Goal: Entertainment & Leisure: Consume media (video, audio)

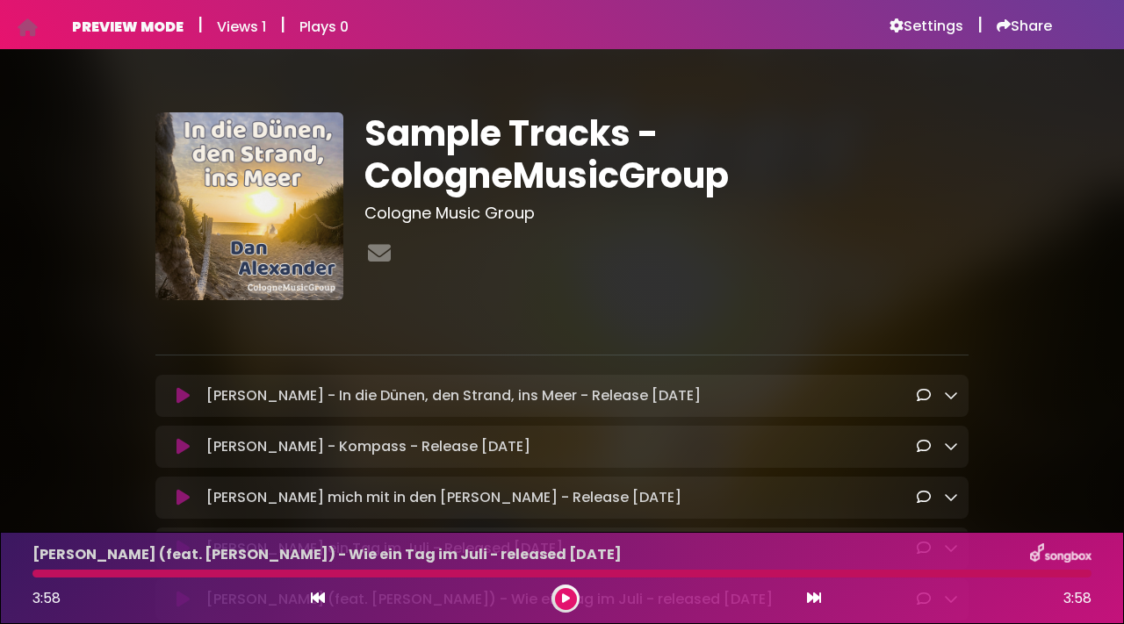
click at [567, 595] on icon at bounding box center [566, 599] width 8 height 11
click at [182, 392] on icon at bounding box center [182, 396] width 13 height 18
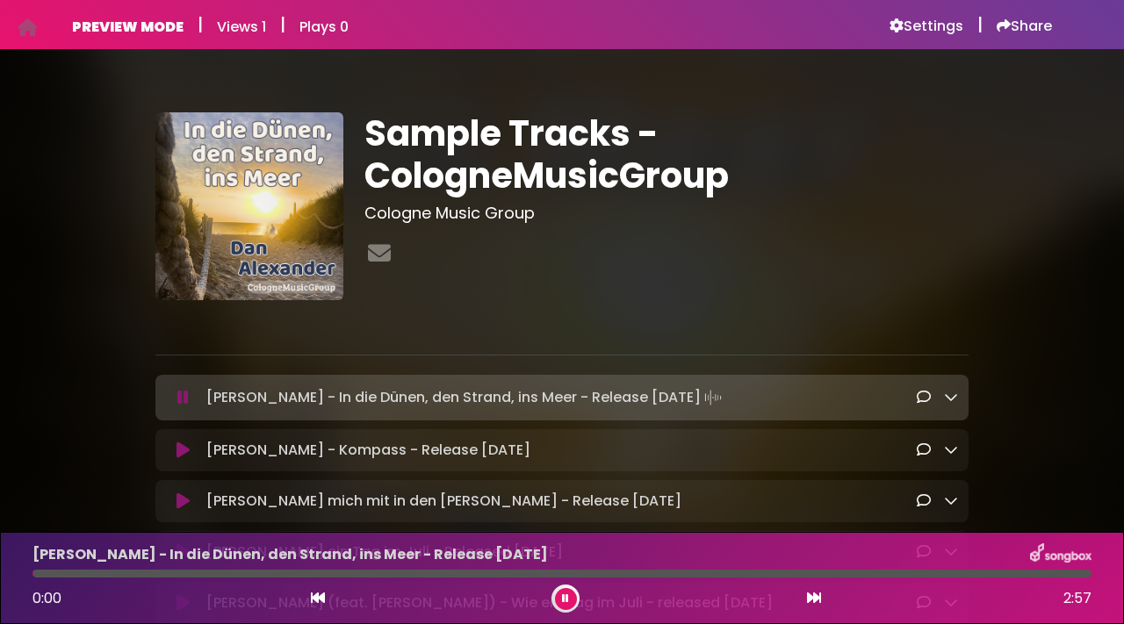
click at [180, 456] on icon at bounding box center [182, 451] width 13 height 18
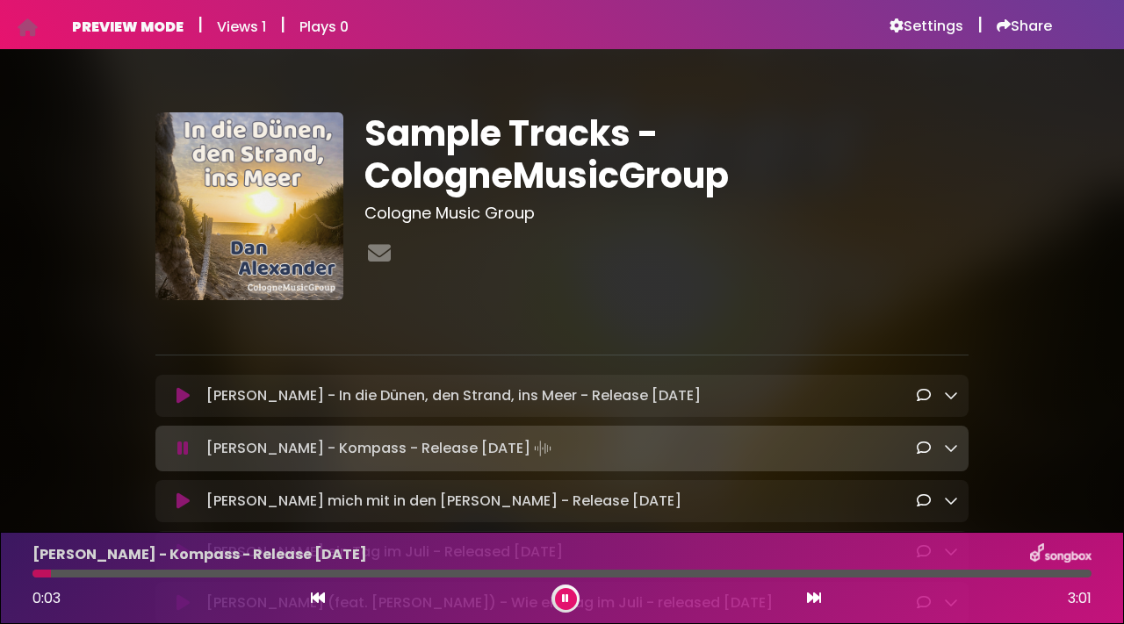
click at [51, 575] on div at bounding box center [561, 574] width 1059 height 8
